Goal: Task Accomplishment & Management: Use online tool/utility

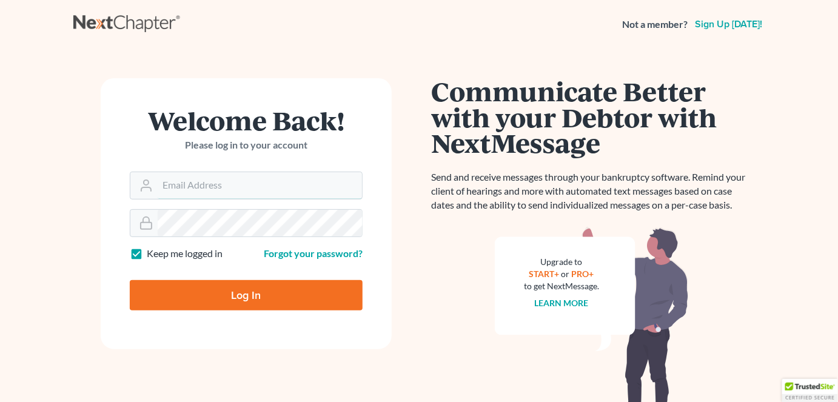
type input "[PERSON_NAME][EMAIL_ADDRESS][PERSON_NAME][DOMAIN_NAME]"
click at [279, 306] on input "Log In" at bounding box center [246, 295] width 233 height 30
type input "Thinking..."
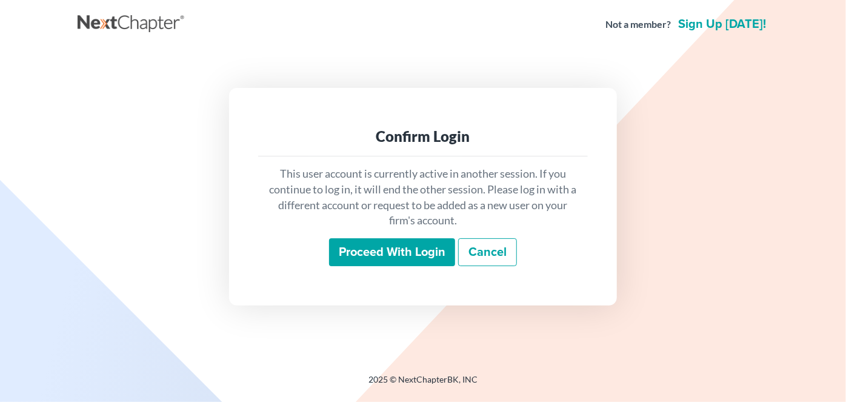
click at [389, 253] on input "Proceed with login" at bounding box center [392, 252] width 126 height 28
